Goal: Book appointment/travel/reservation

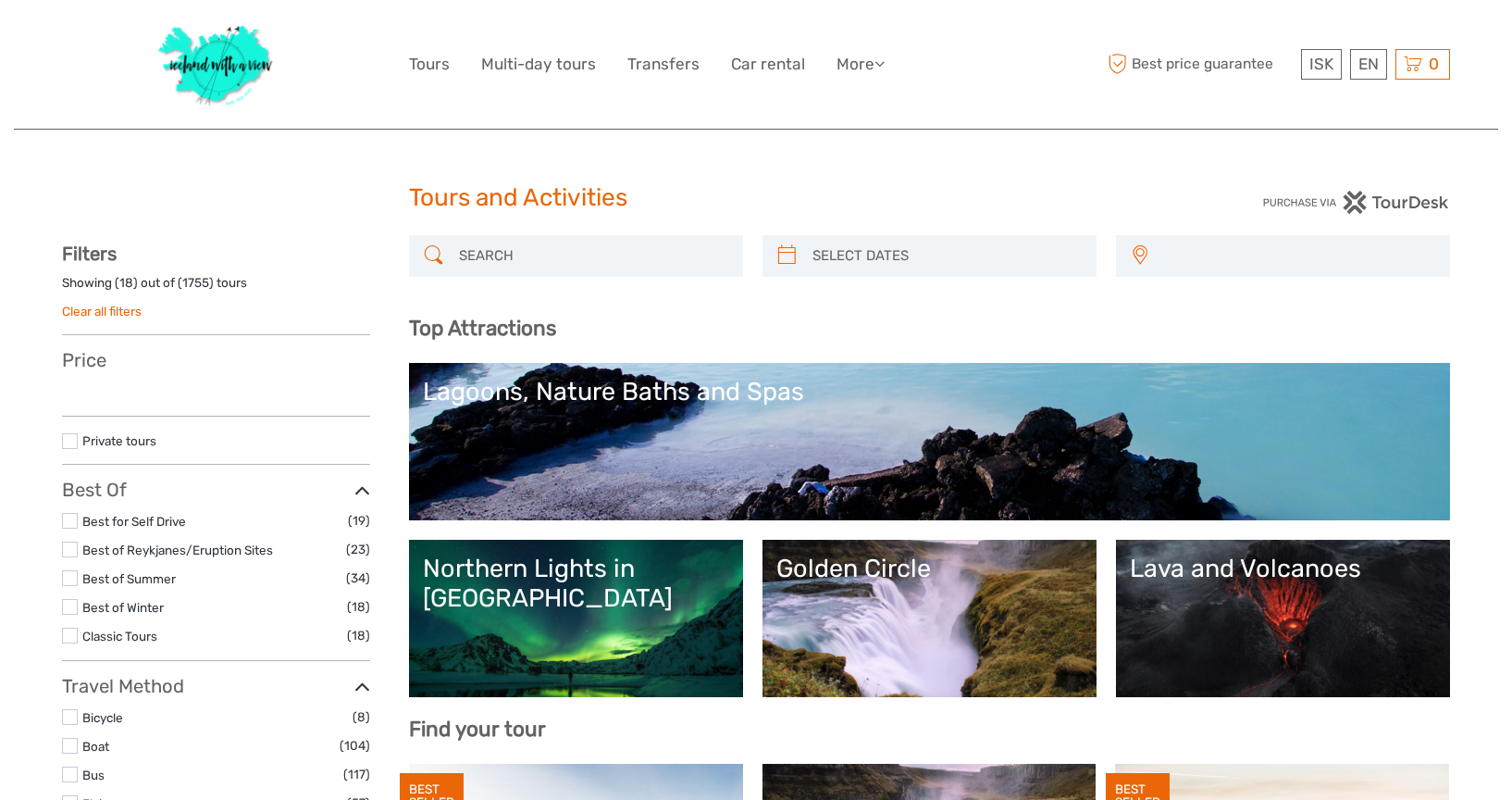
select select
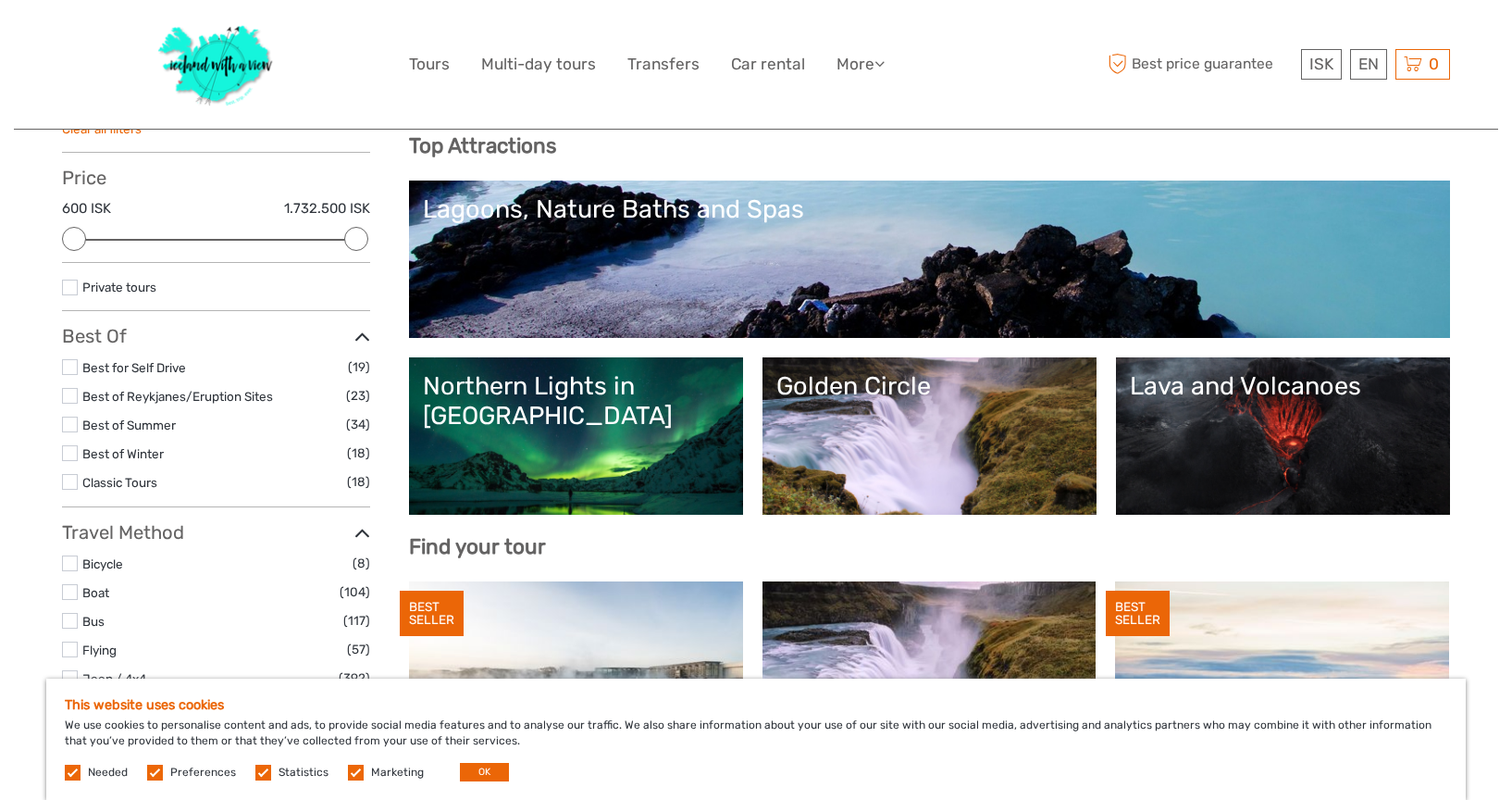
scroll to position [185, 0]
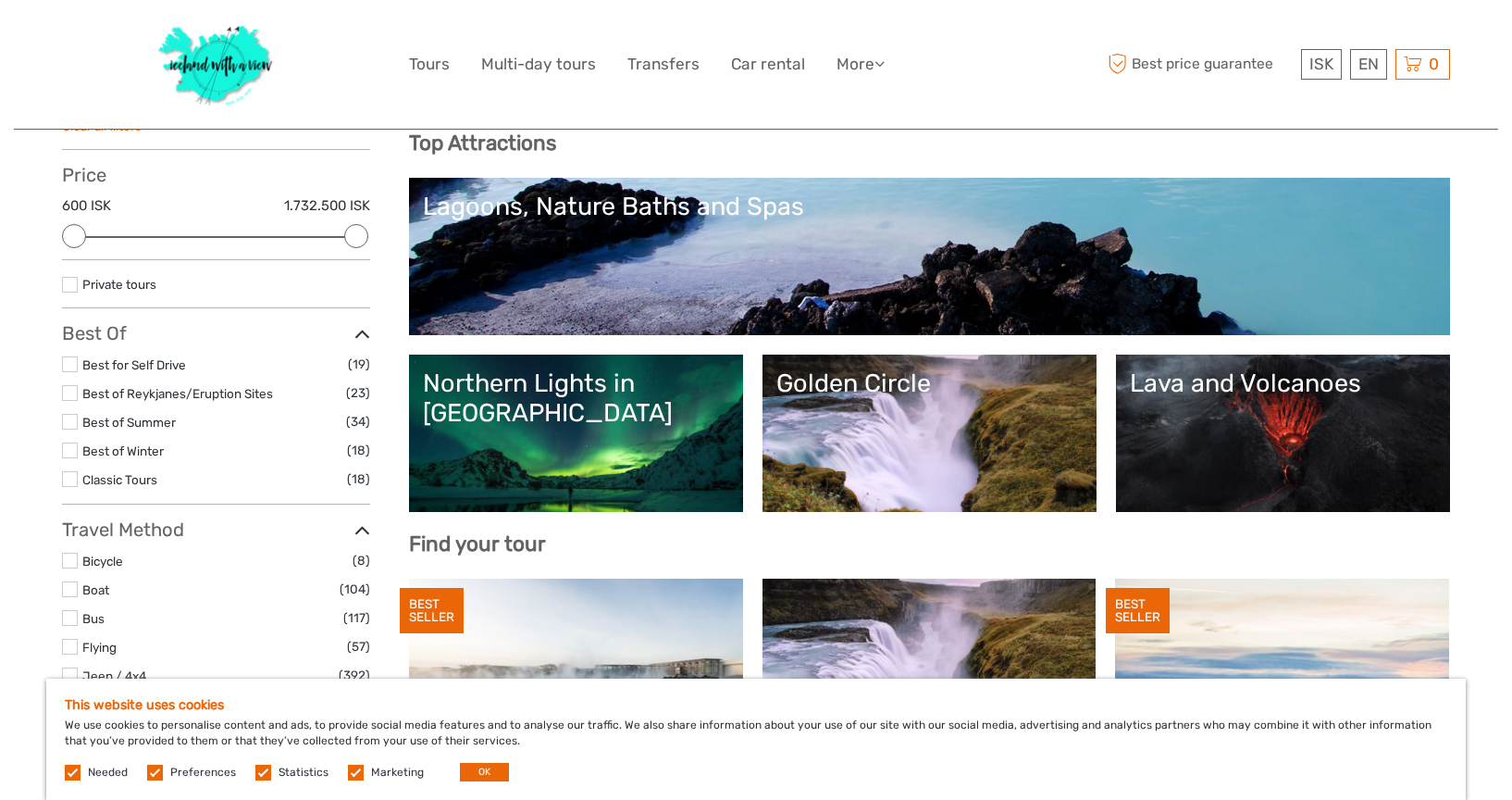
click at [753, 296] on link "Lagoons, Nature Baths and Spas" at bounding box center [930, 257] width 1014 height 130
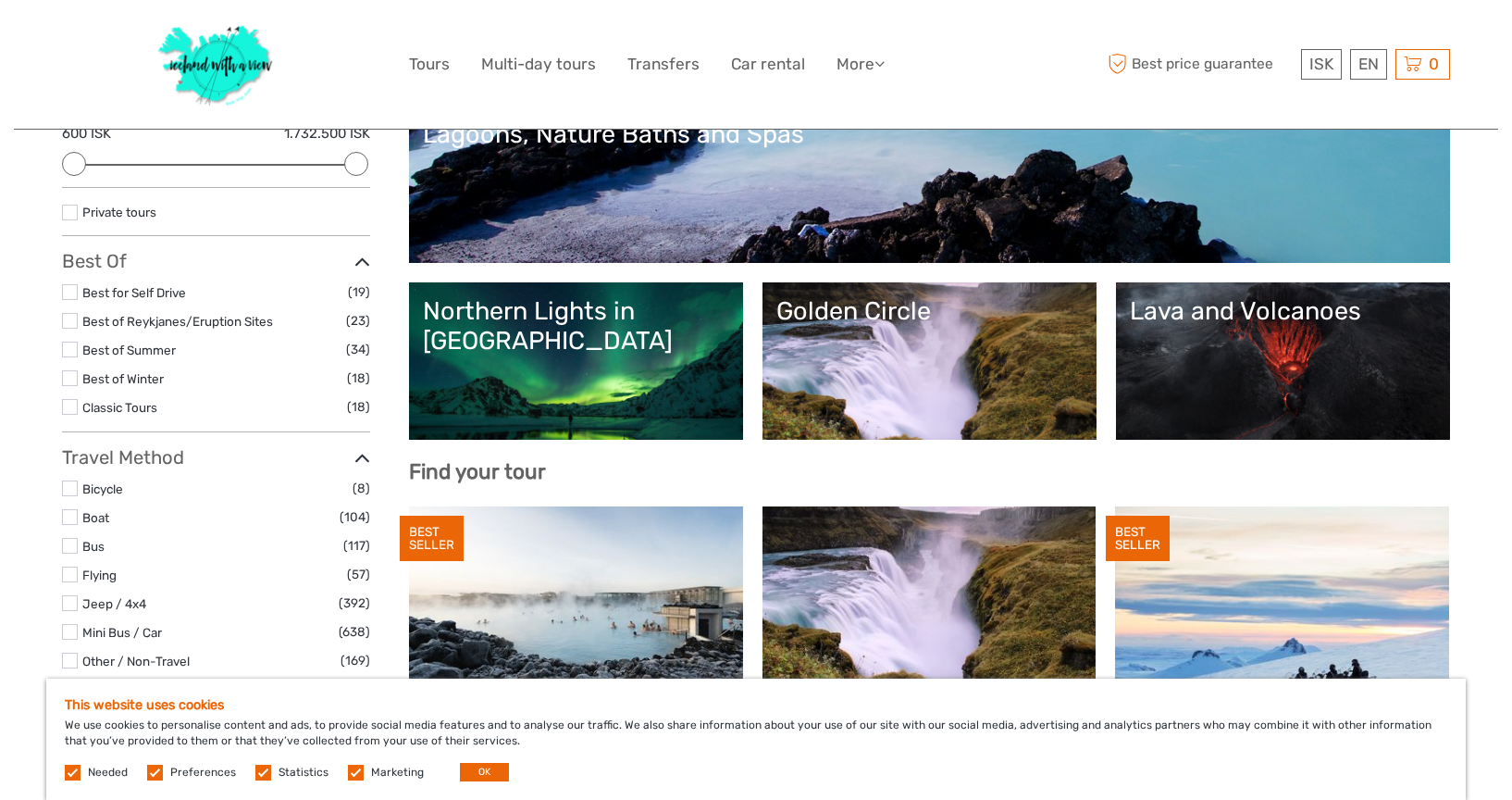
scroll to position [234, 0]
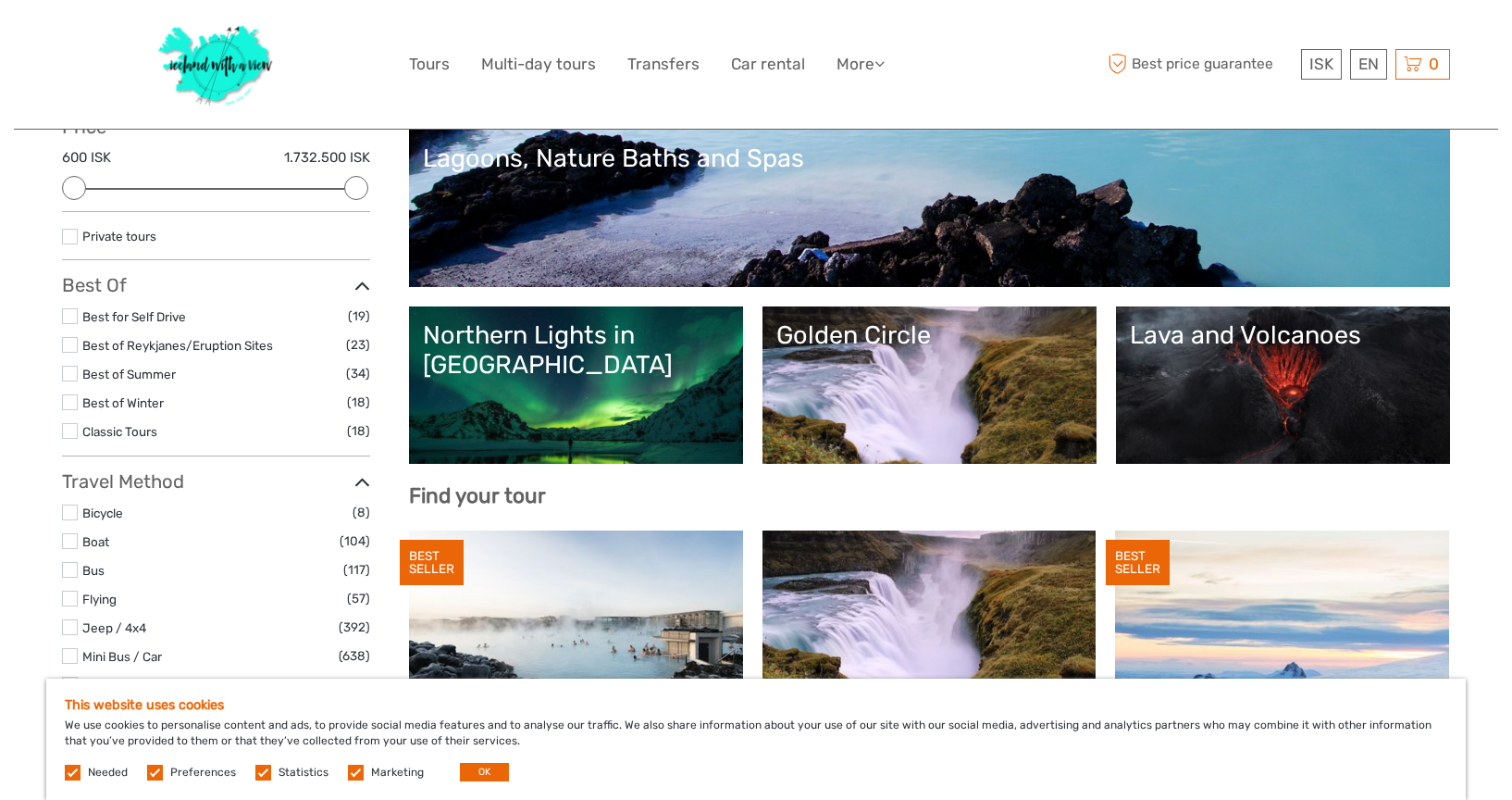
click at [77, 398] on label at bounding box center [69, 402] width 16 height 16
click at [0, 0] on input "checkbox" at bounding box center [0, 0] width 0 height 0
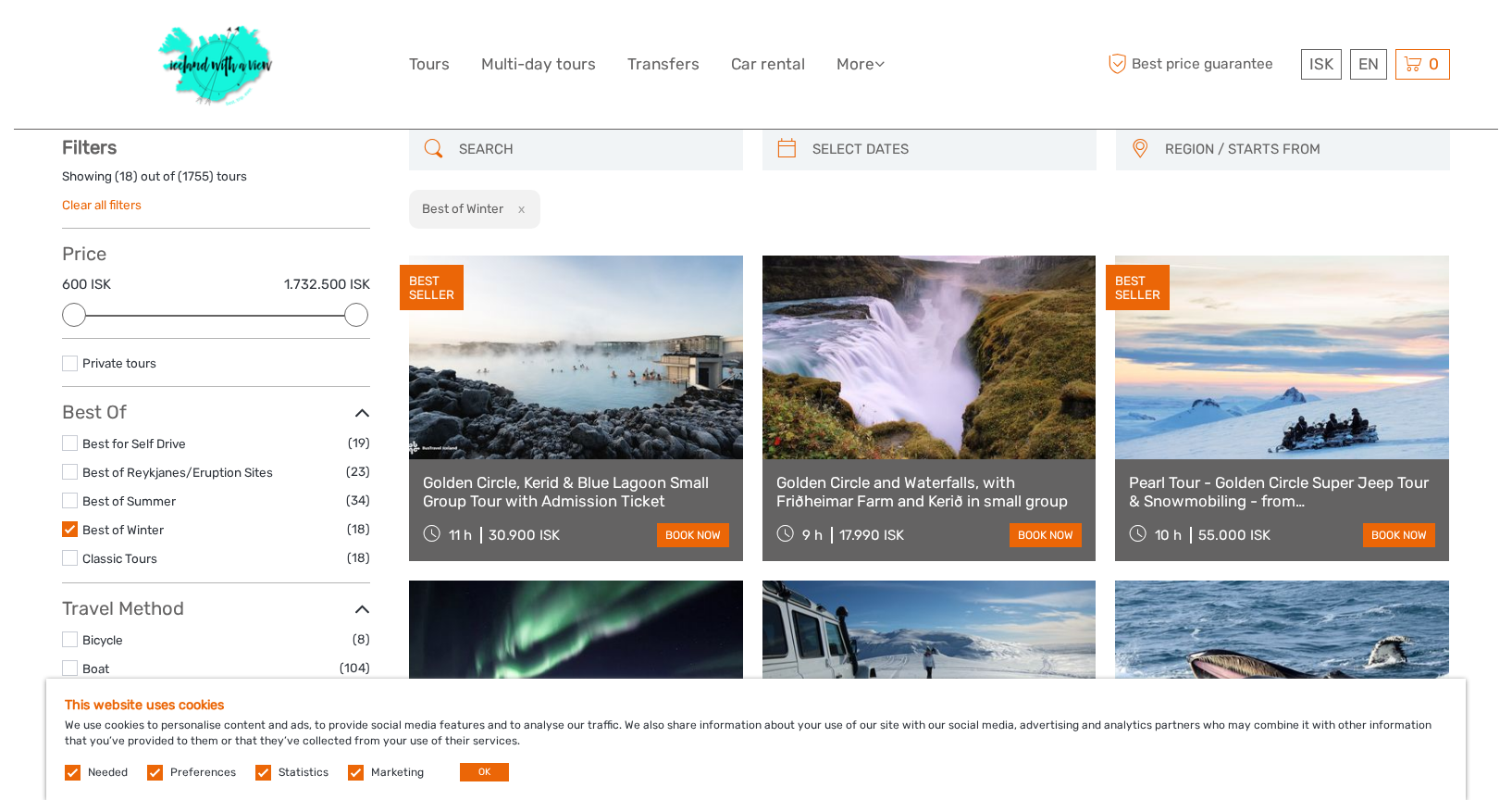
scroll to position [105, 0]
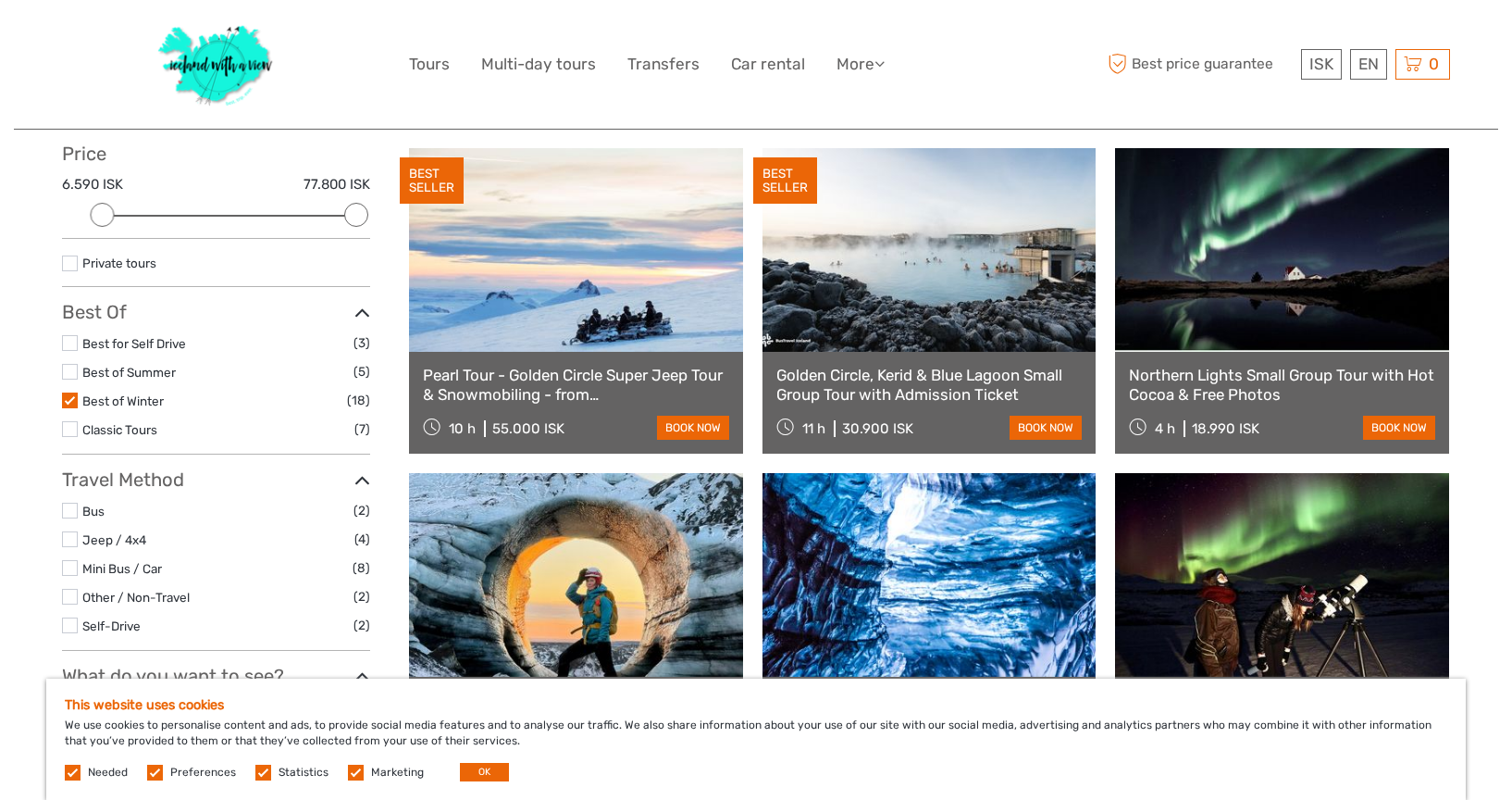
scroll to position [209, 0]
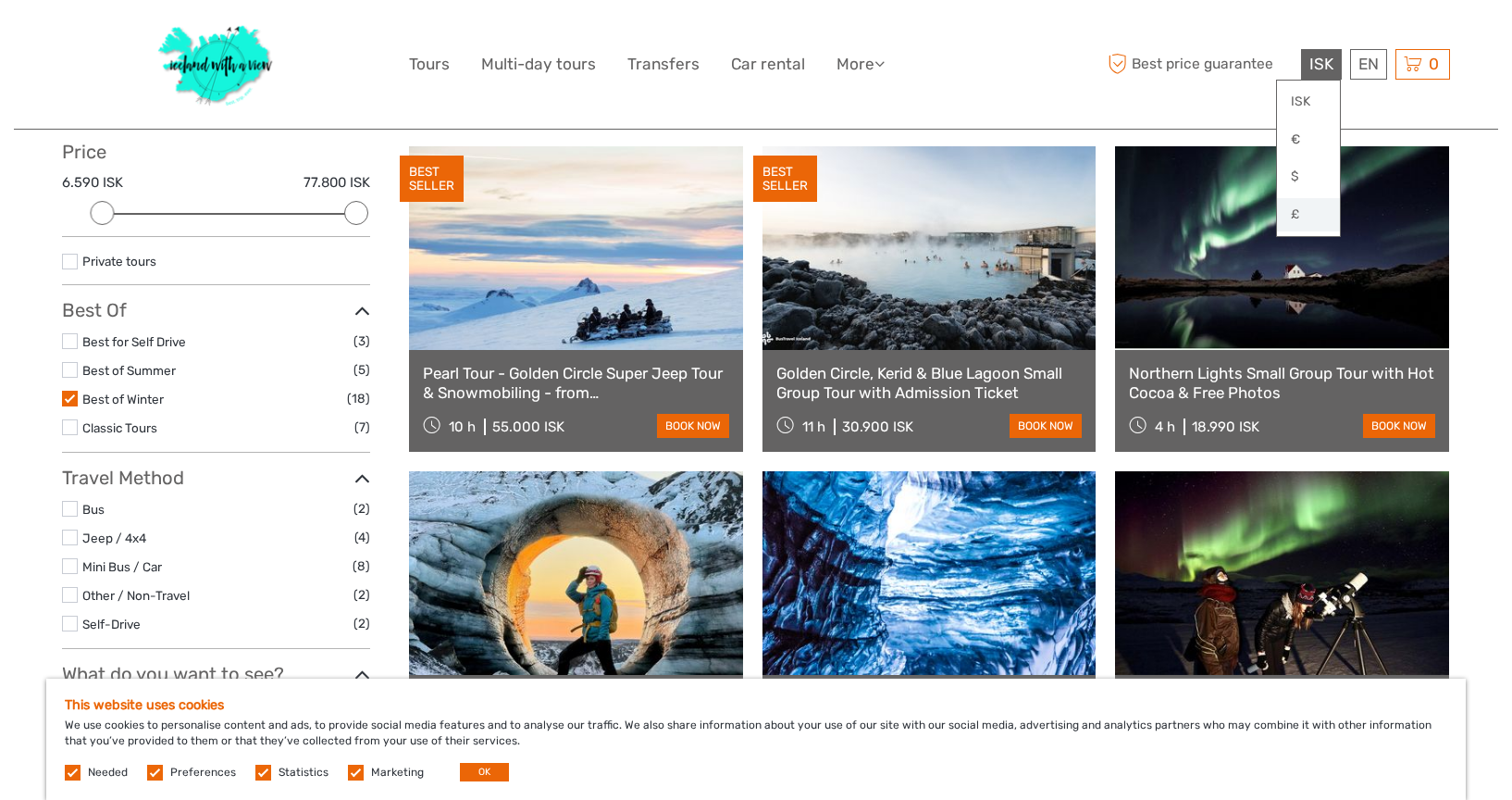
click at [1291, 221] on link "£" at bounding box center [1309, 215] width 63 height 33
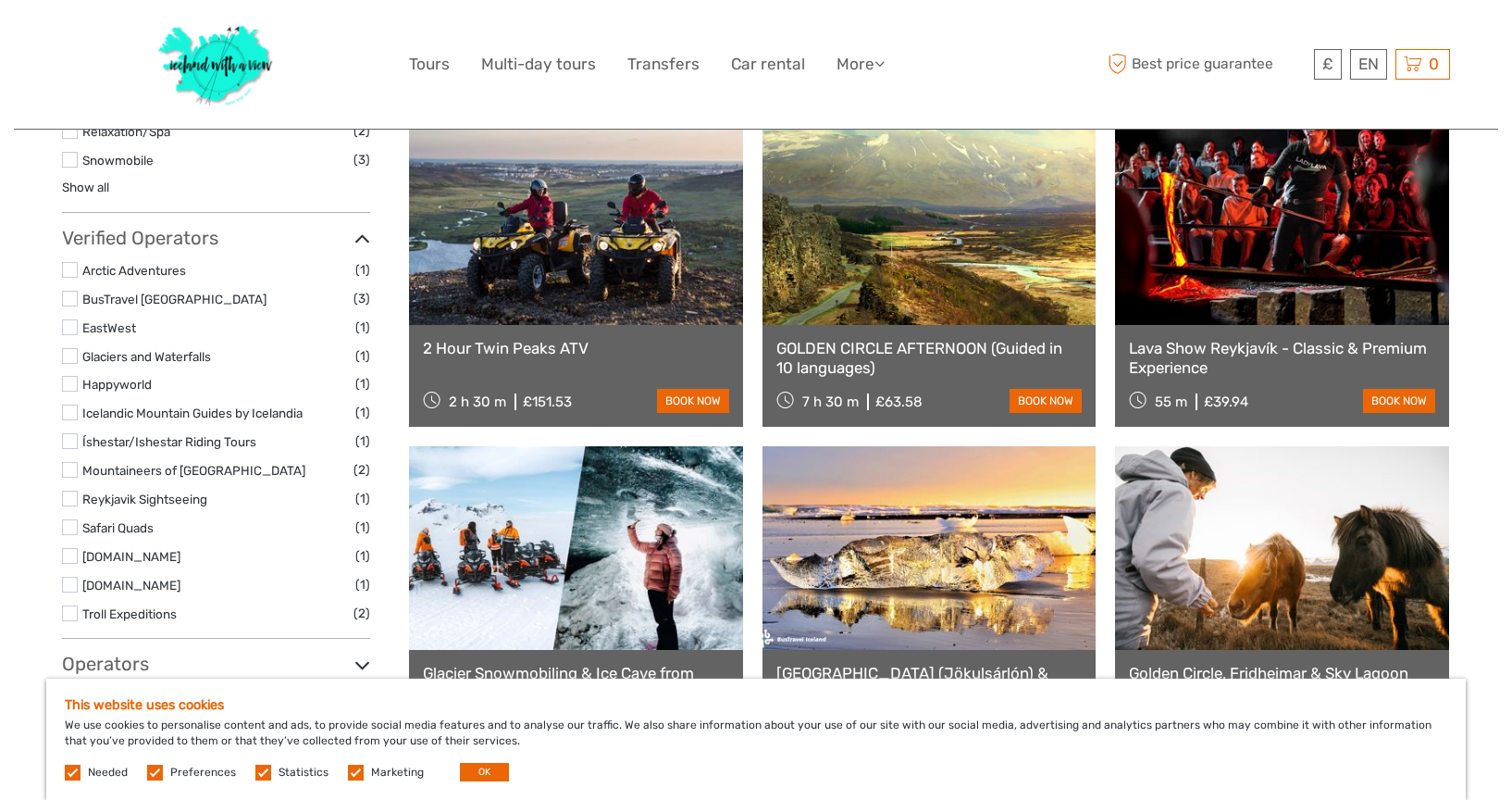
scroll to position [1205, 0]
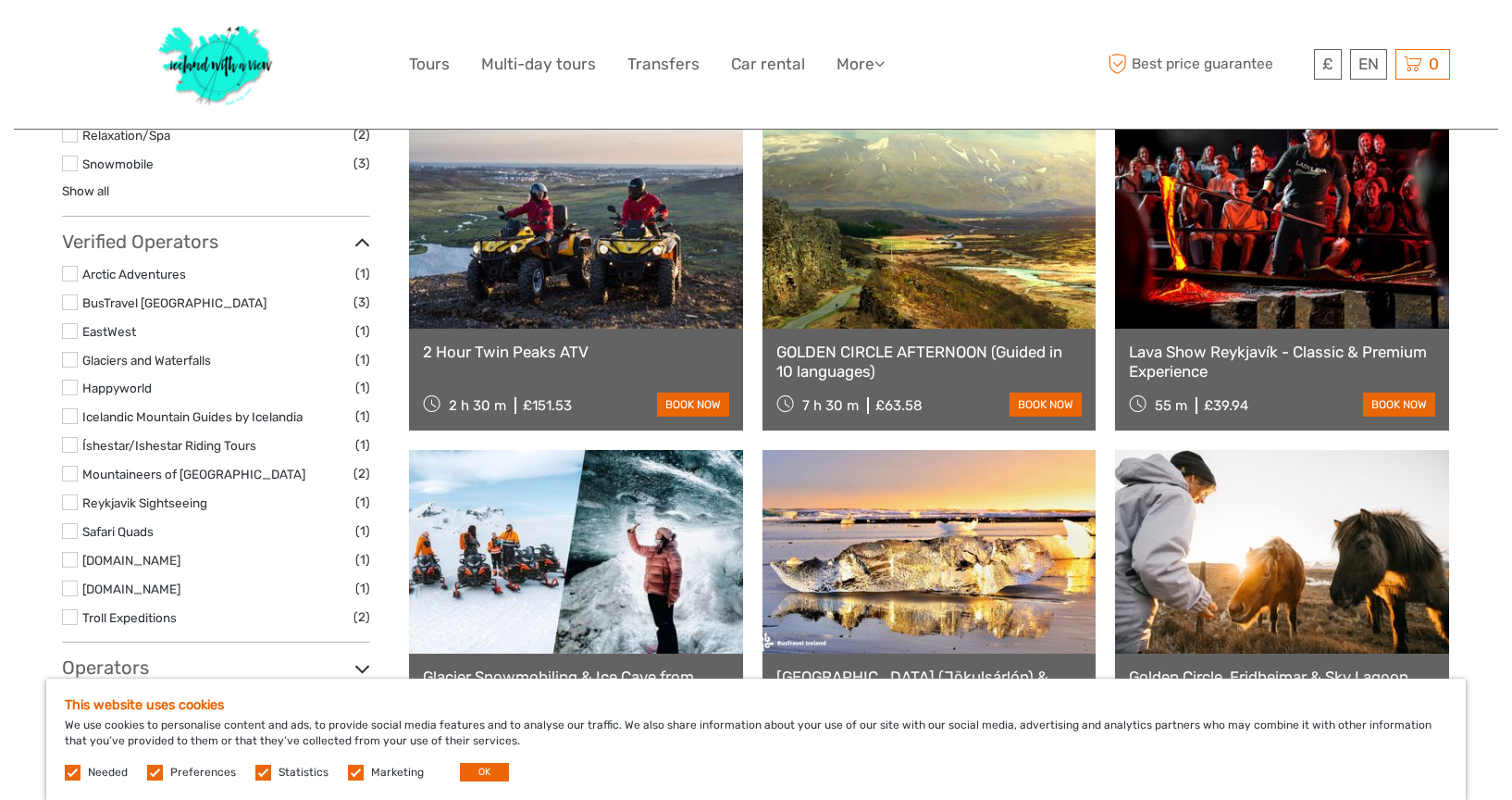
click at [358, 656] on icon at bounding box center [362, 668] width 16 height 25
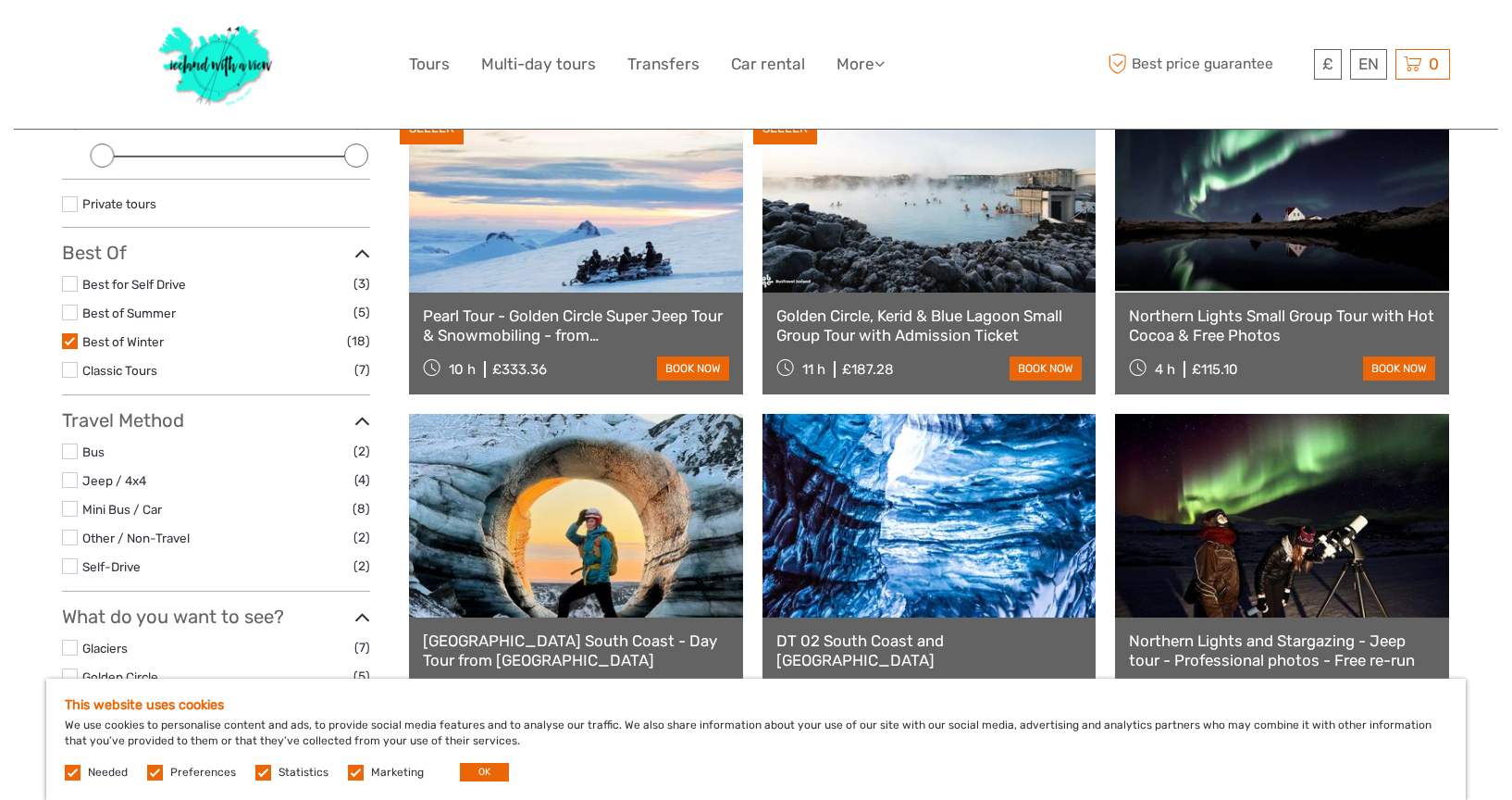
scroll to position [234, 0]
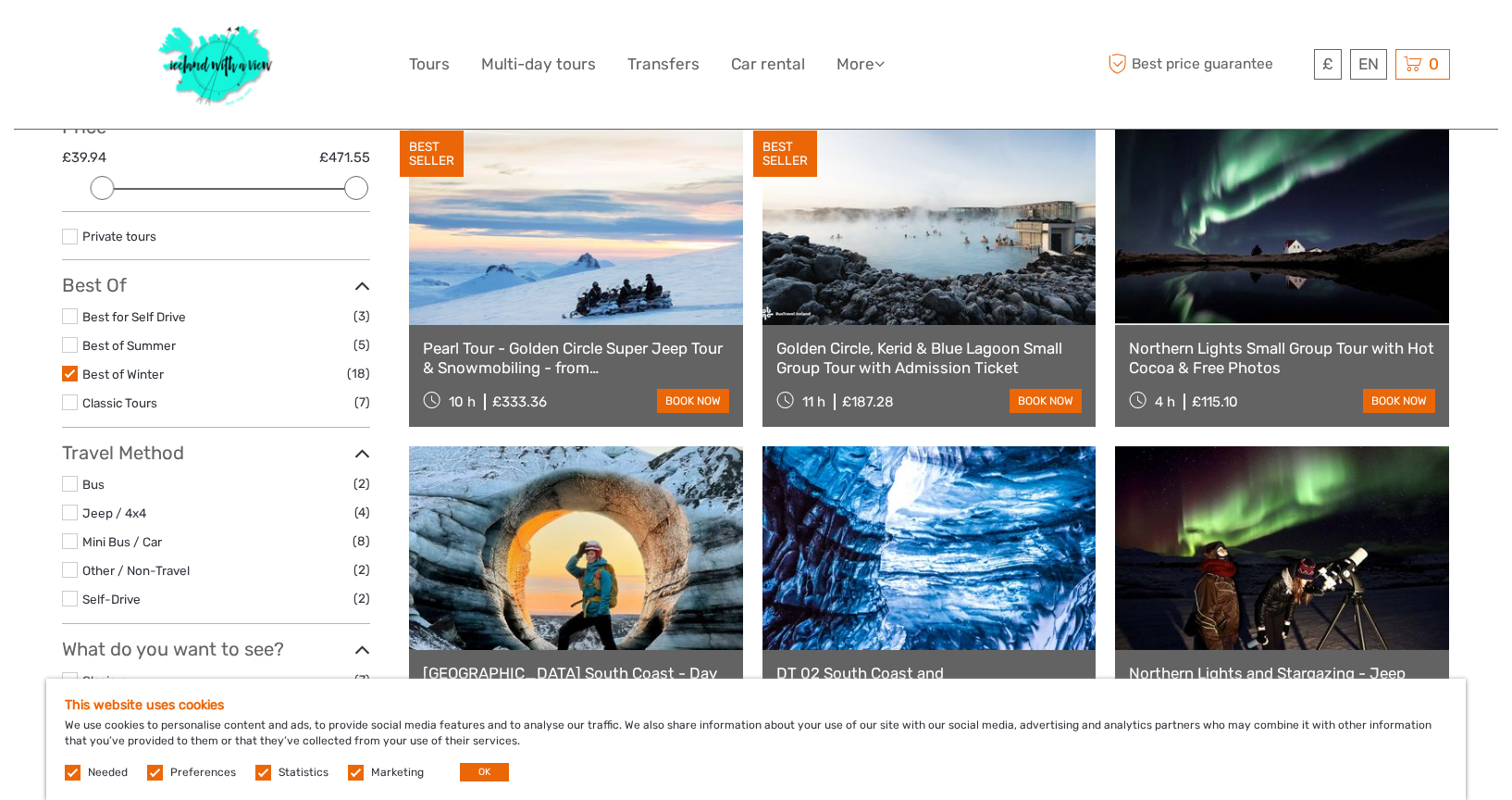
click at [71, 366] on label at bounding box center [69, 374] width 16 height 16
click at [0, 0] on input "checkbox" at bounding box center [0, 0] width 0 height 0
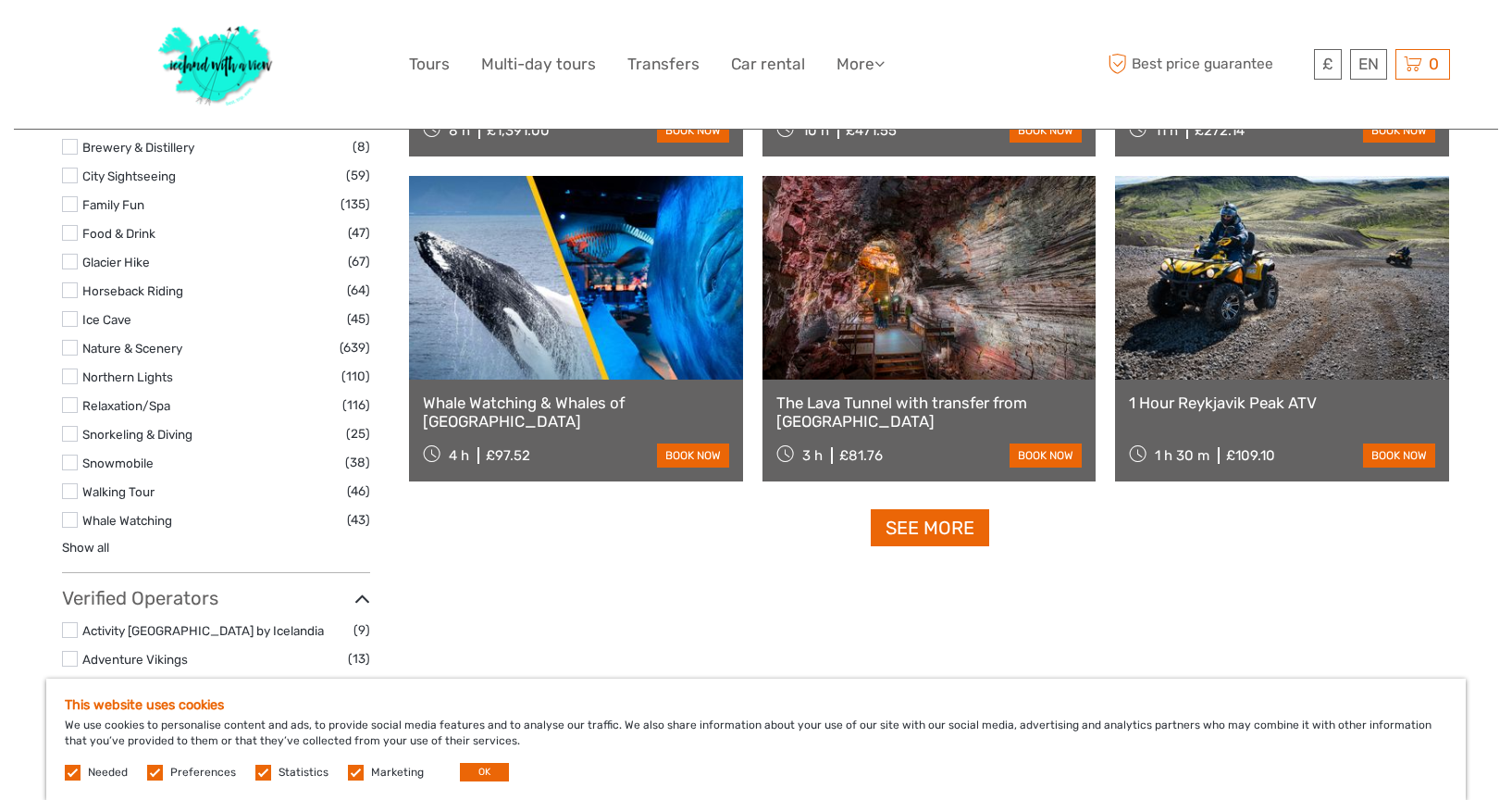
scroll to position [1770, 0]
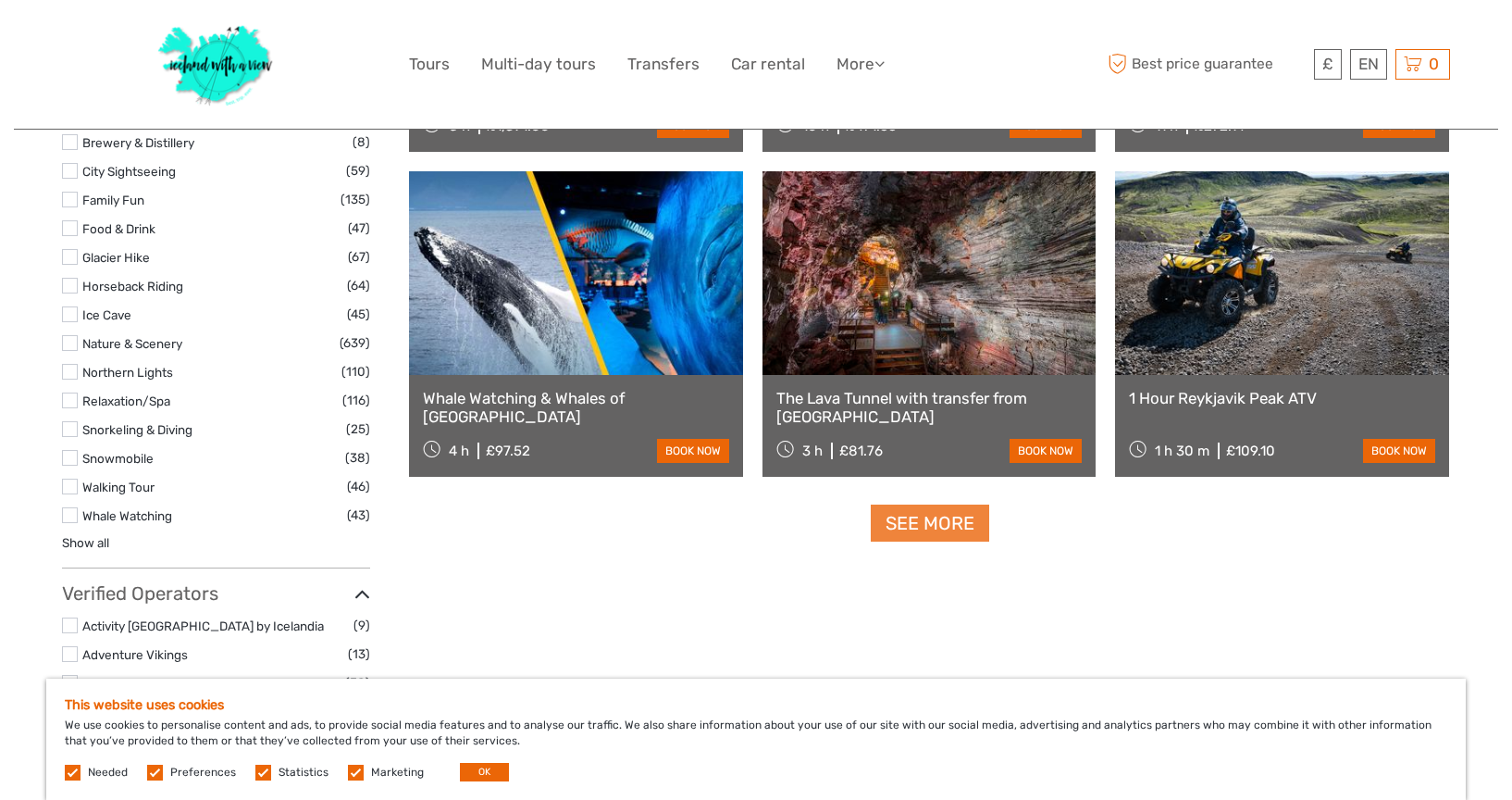
click at [942, 516] on link "See more" at bounding box center [930, 523] width 119 height 38
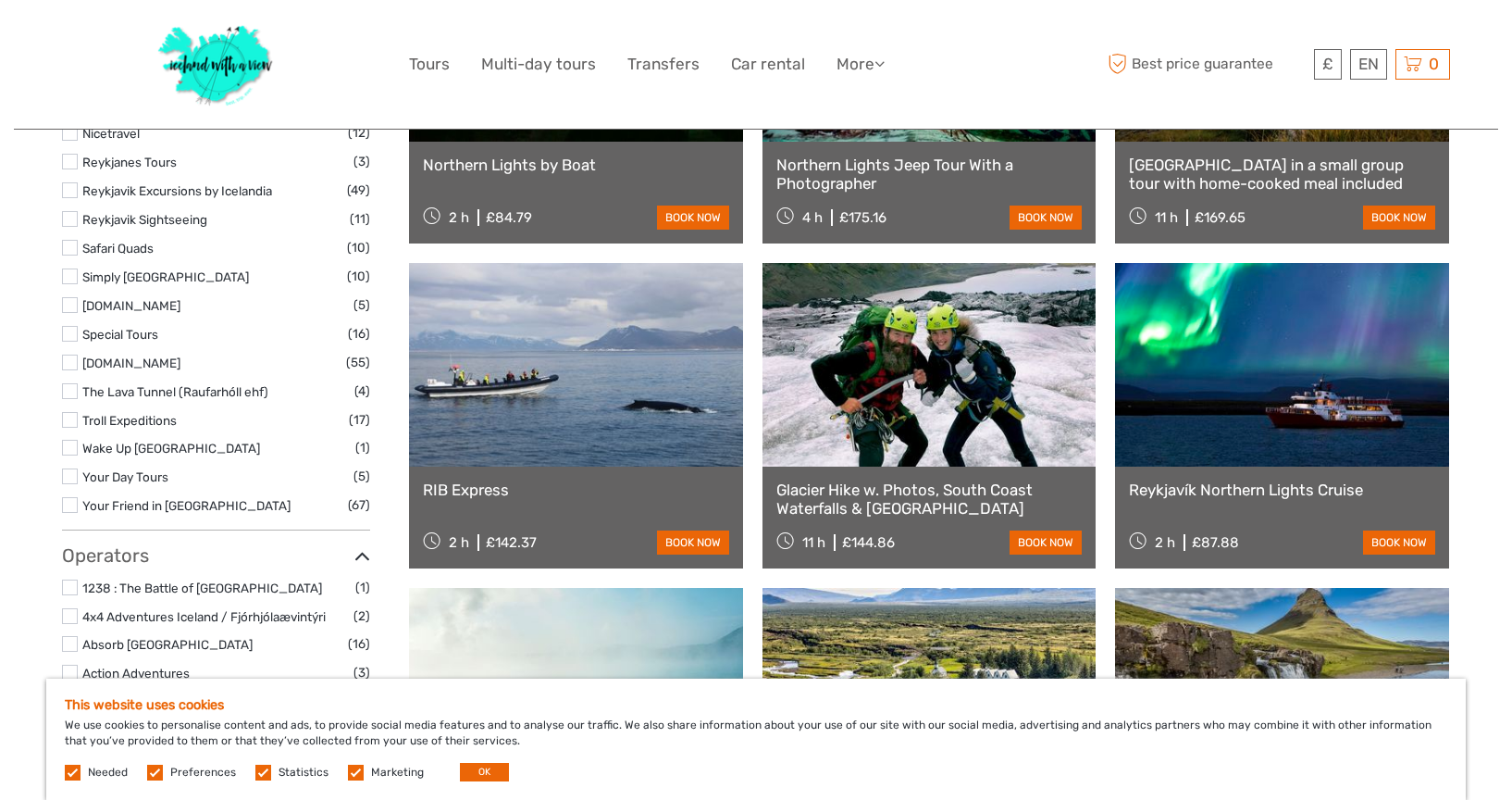
scroll to position [2989, 0]
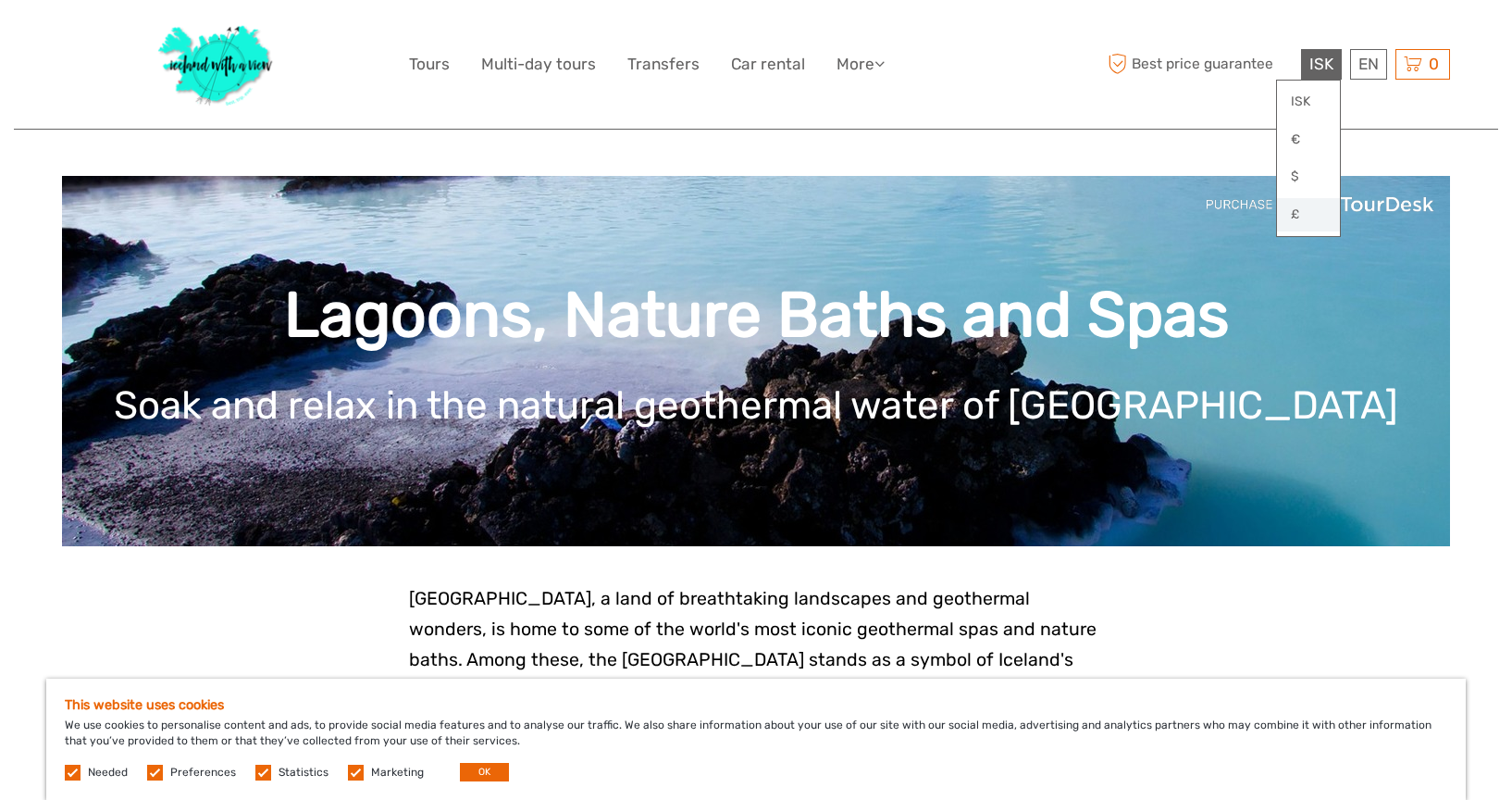
click at [1307, 206] on link "£" at bounding box center [1309, 215] width 63 height 33
